Goal: Entertainment & Leisure: Consume media (video, audio)

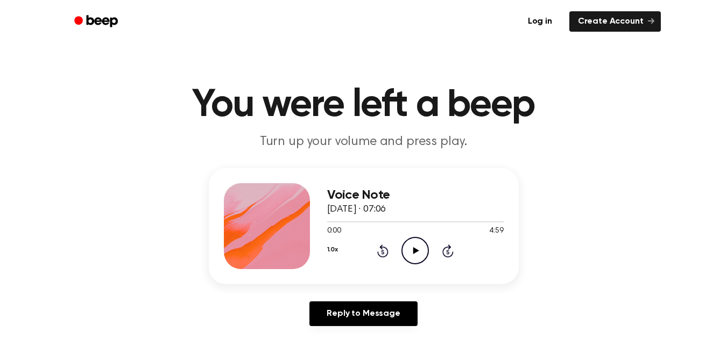
click at [408, 254] on icon "Play Audio" at bounding box center [414, 250] width 27 height 27
click at [411, 243] on icon "Play Audio" at bounding box center [414, 250] width 27 height 27
click at [385, 252] on icon "Rewind 5 seconds" at bounding box center [382, 251] width 12 height 14
click at [421, 247] on icon "Play Audio" at bounding box center [414, 250] width 27 height 27
click at [385, 249] on icon "Rewind 5 seconds" at bounding box center [382, 251] width 12 height 14
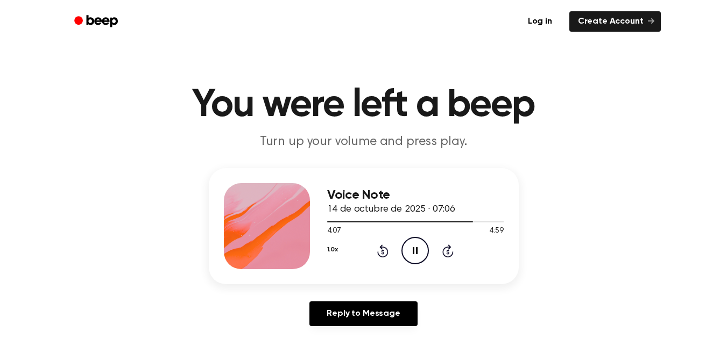
click at [466, 89] on h1 "You were left a beep" at bounding box center [363, 105] width 551 height 39
